Goal: Use online tool/utility: Utilize a website feature to perform a specific function

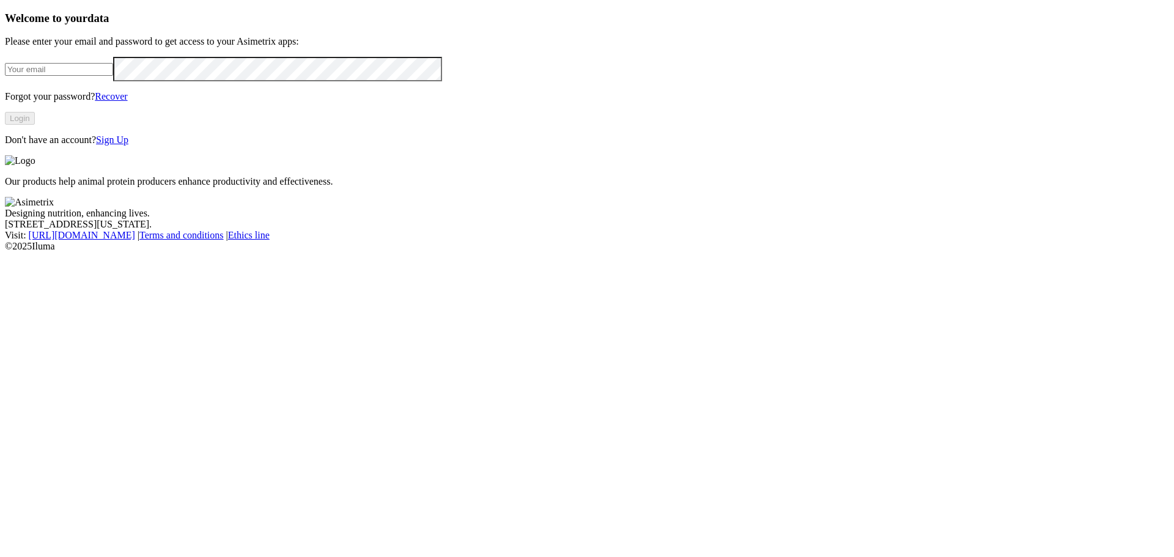
type input "jennifer.wolfe@hylife.com"
click at [35, 125] on button "Login" at bounding box center [20, 118] width 30 height 13
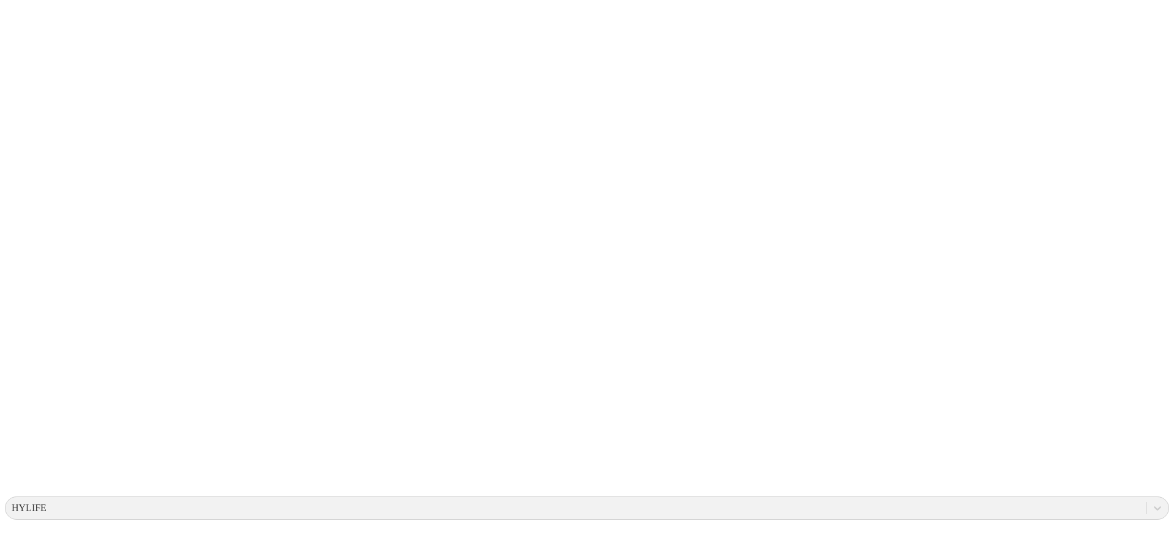
click at [17, 7] on icon at bounding box center [24, 249] width 38 height 489
click at [34, 230] on icon at bounding box center [24, 249] width 38 height 38
